Goal: Task Accomplishment & Management: Use online tool/utility

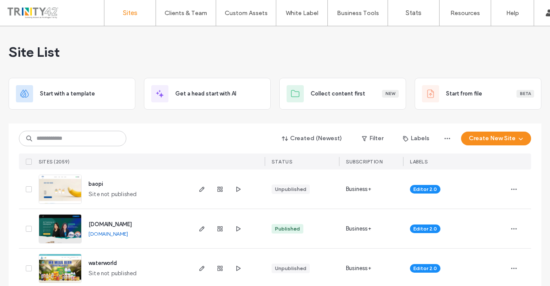
scroll to position [247, 0]
drag, startPoint x: 0, startPoint y: 0, endPoint x: 81, endPoint y: 138, distance: 159.5
click at [81, 138] on input at bounding box center [72, 138] width 107 height 15
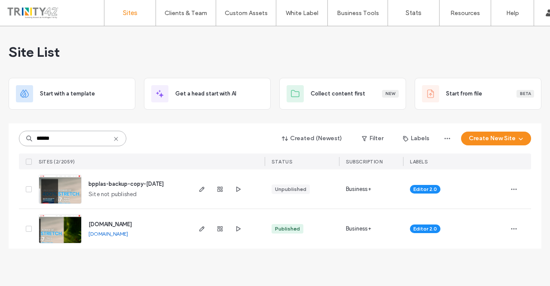
type input "******"
click at [109, 224] on span "[DOMAIN_NAME]" at bounding box center [110, 224] width 43 height 6
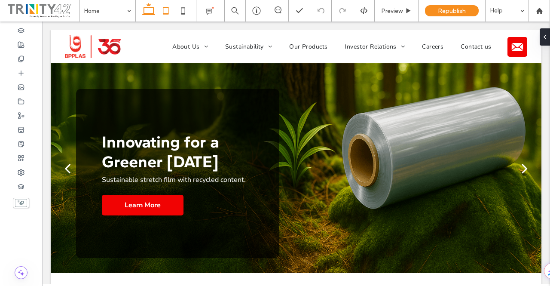
click at [168, 13] on use at bounding box center [166, 10] width 6 height 7
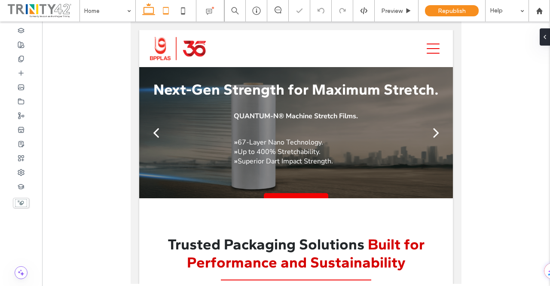
drag, startPoint x: 146, startPoint y: 12, endPoint x: 108, endPoint y: 0, distance: 39.8
click at [146, 12] on icon at bounding box center [148, 10] width 17 height 17
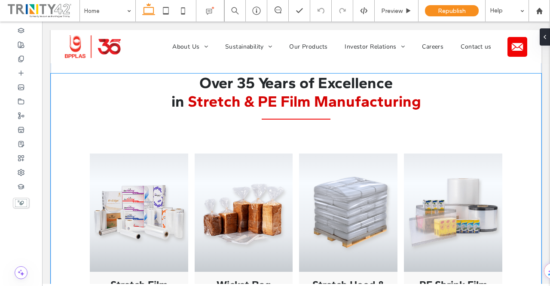
scroll to position [645, 0]
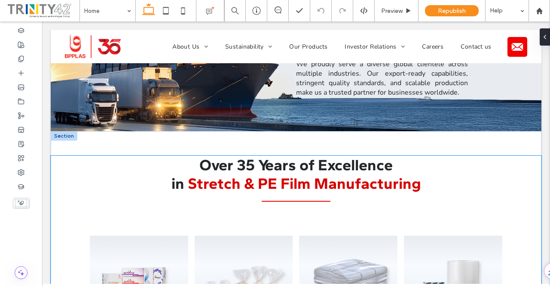
click at [118, 174] on h2 "in Stretch & PE Film Manufacturing" at bounding box center [296, 183] width 491 height 18
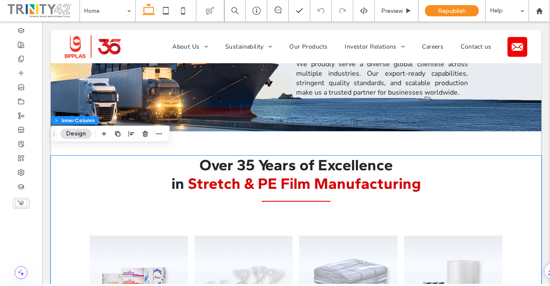
scroll to position [639, 0]
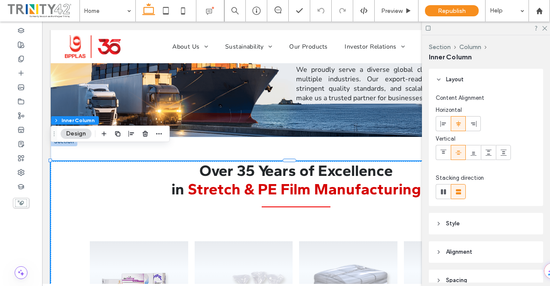
click at [440, 226] on icon at bounding box center [439, 223] width 6 height 6
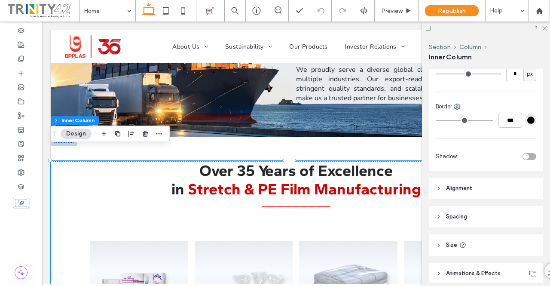
scroll to position [258, 0]
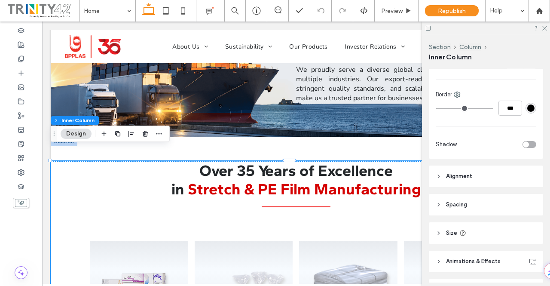
click at [478, 168] on header "Alignment" at bounding box center [486, 175] width 114 height 21
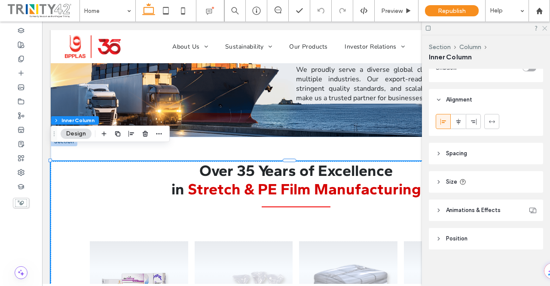
click at [545, 29] on use at bounding box center [544, 28] width 5 height 5
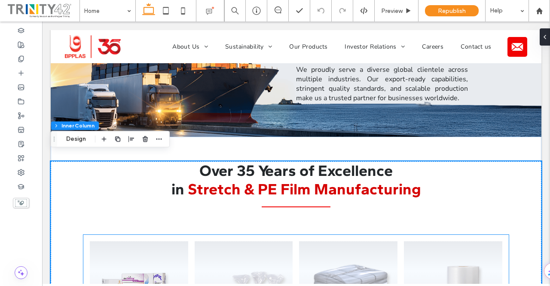
scroll to position [725, 0]
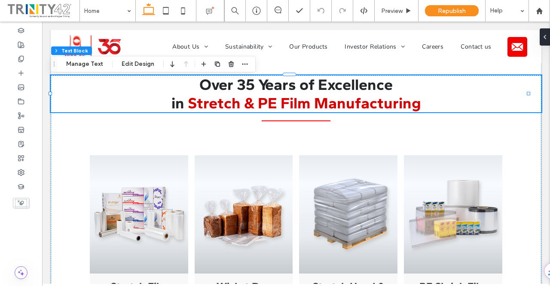
click at [277, 97] on span "Stretch & PE Film Manufacturing" at bounding box center [304, 103] width 233 height 18
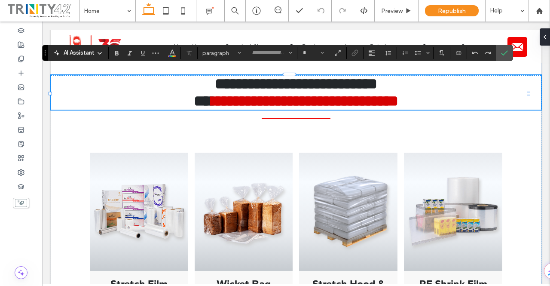
type input "*******"
type input "**"
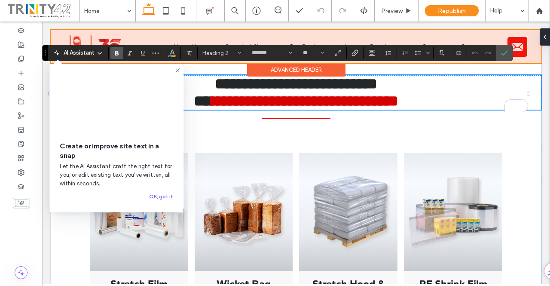
click at [288, 75] on div "Advanced Header" at bounding box center [296, 69] width 98 height 13
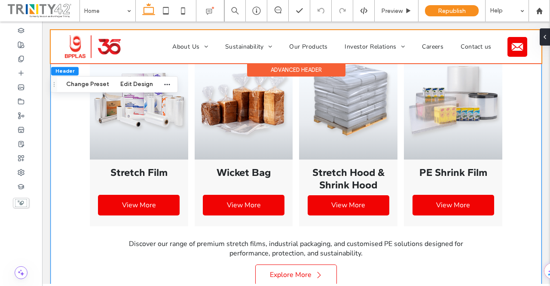
scroll to position [854, 0]
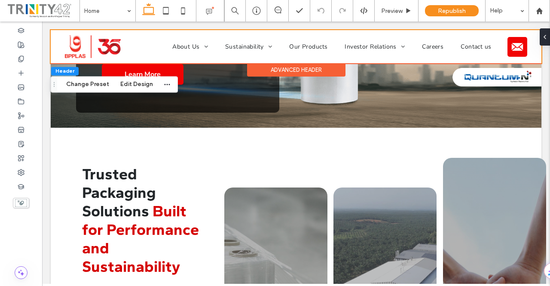
scroll to position [0, 0]
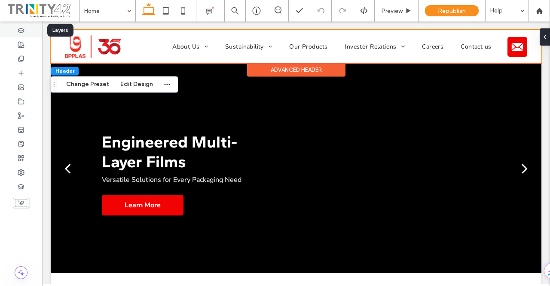
click at [22, 31] on use at bounding box center [21, 30] width 6 height 5
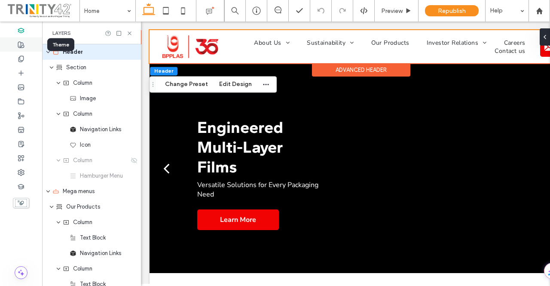
click at [21, 47] on use at bounding box center [21, 45] width 6 height 6
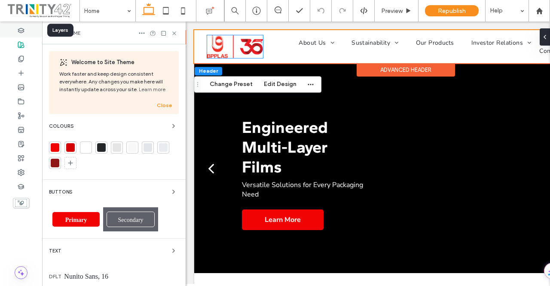
click at [16, 30] on div at bounding box center [21, 30] width 42 height 14
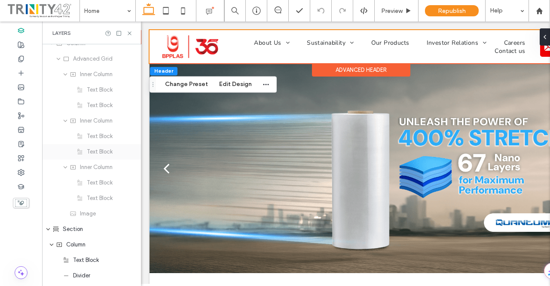
scroll to position [774, 0]
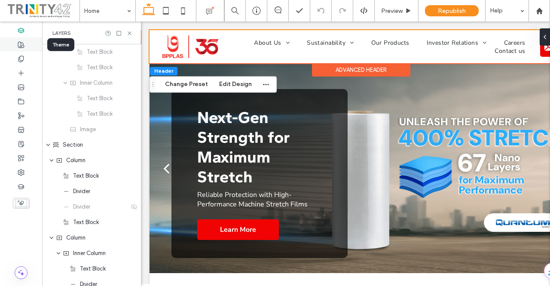
click at [24, 45] on use at bounding box center [21, 45] width 6 height 6
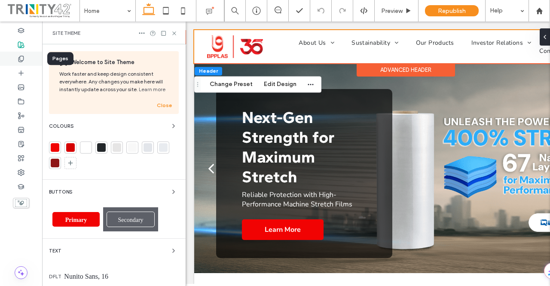
click at [26, 61] on div at bounding box center [21, 59] width 42 height 14
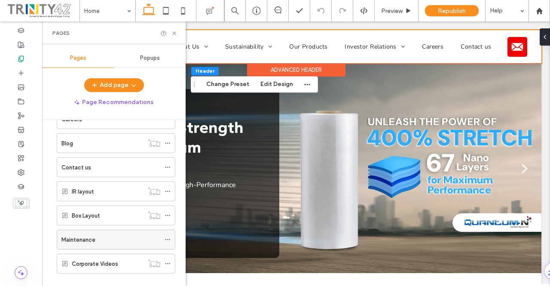
scroll to position [155, 0]
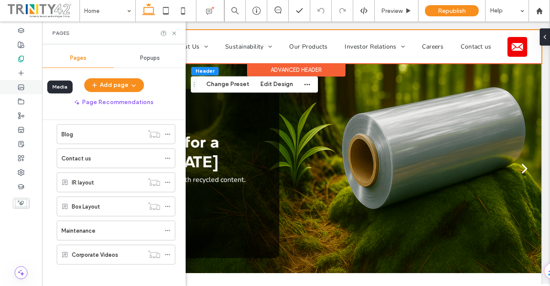
click at [23, 89] on icon at bounding box center [21, 87] width 7 height 7
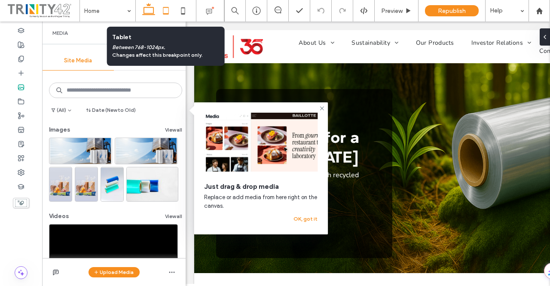
click at [161, 10] on icon at bounding box center [165, 10] width 17 height 17
